Goal: Transaction & Acquisition: Purchase product/service

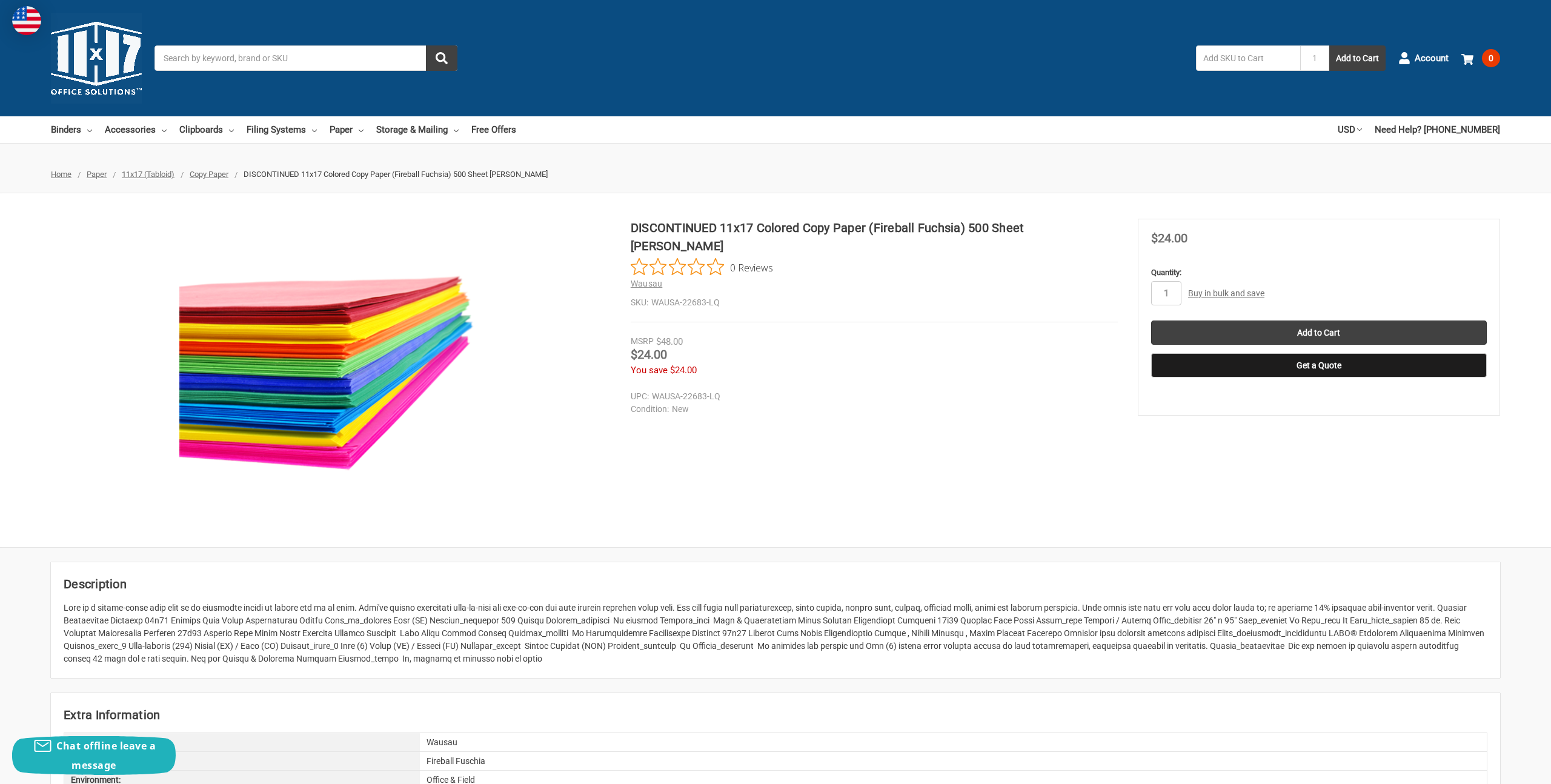
click at [311, 339] on img at bounding box center [331, 369] width 303 height 215
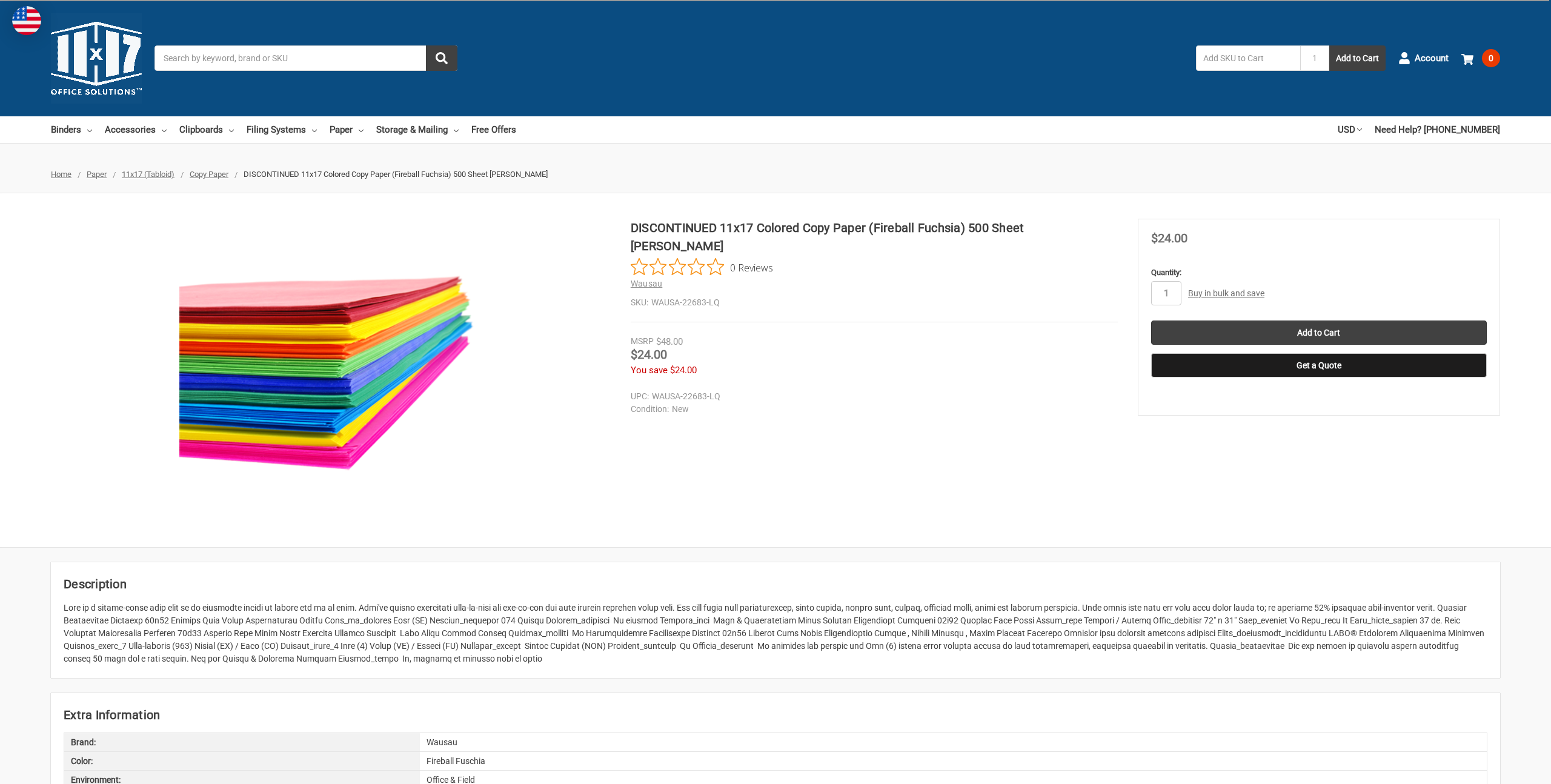
click at [818, 401] on div "DISCONTINUED 11x17 Colored Copy Paper (Fireball Fuchsia) 500 Sheet Ream 0 Revie…" at bounding box center [775, 370] width 1551 height 303
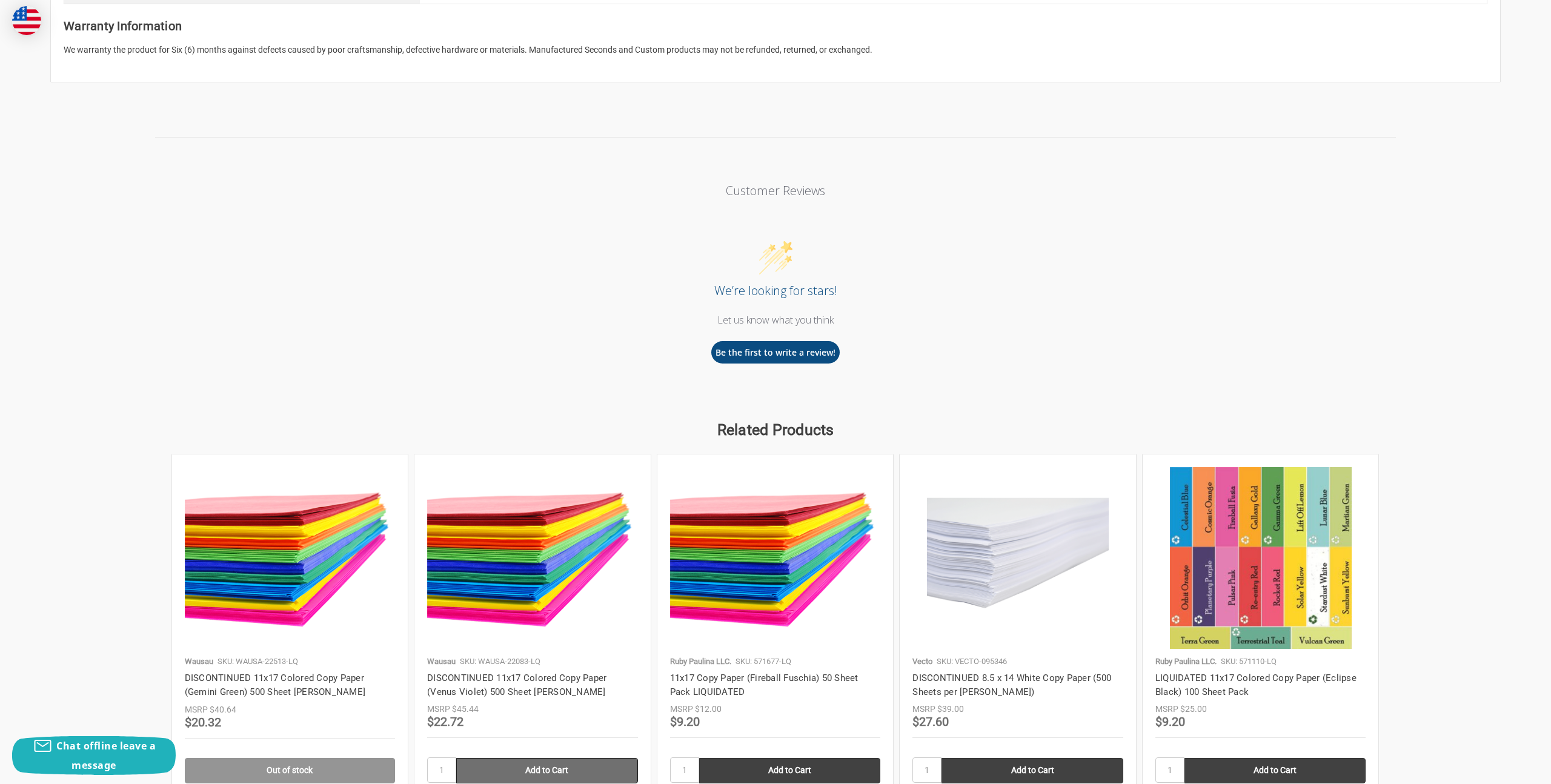
scroll to position [1217, 0]
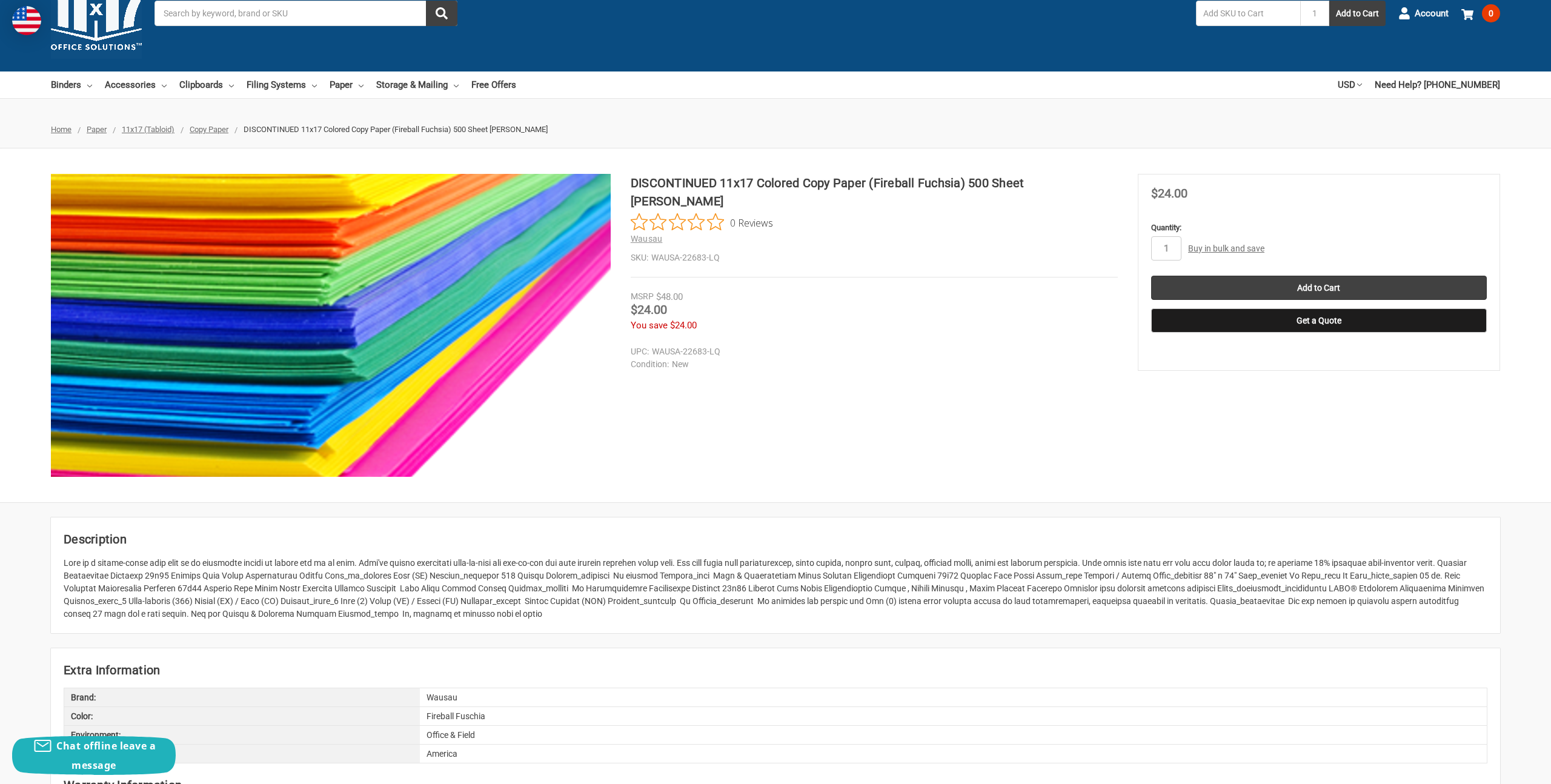
scroll to position [46, 0]
